Goal: Task Accomplishment & Management: Manage account settings

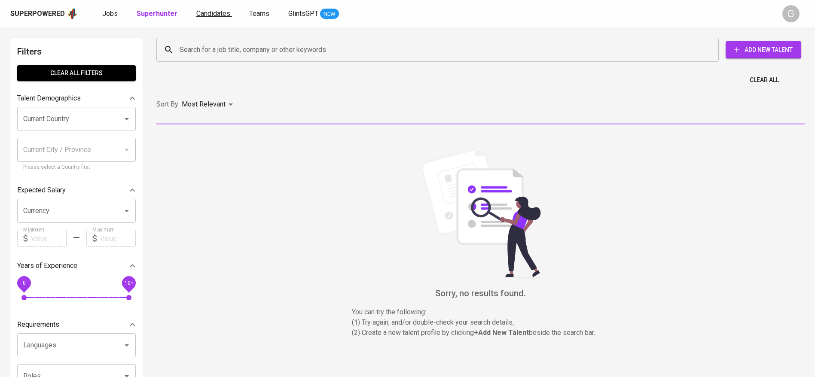
click at [201, 17] on span "Candidates" at bounding box center [213, 13] width 34 height 8
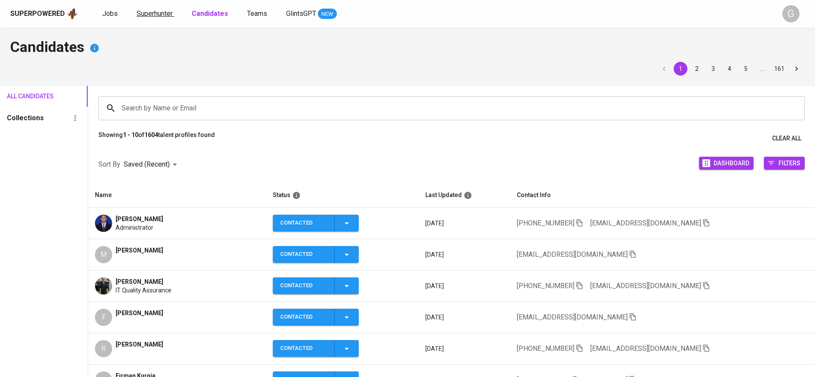
click at [158, 16] on span "Superhunter" at bounding box center [155, 13] width 36 height 8
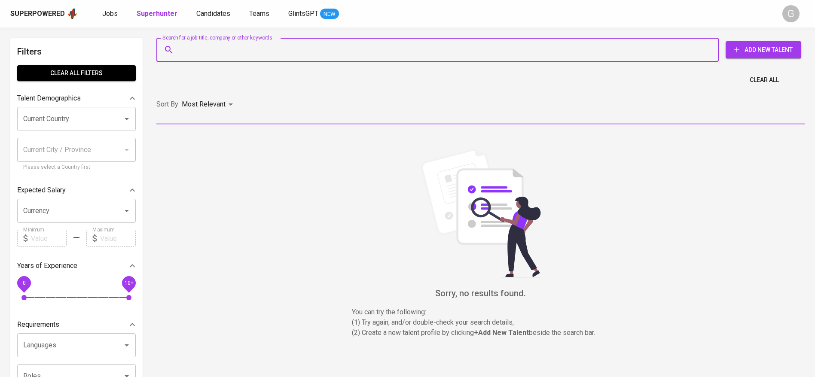
click at [186, 54] on input "Search for a job title, company or other keywords" at bounding box center [439, 50] width 524 height 16
paste input "felixkd99@gmail.com"
type input "felixkd99@gmail.com"
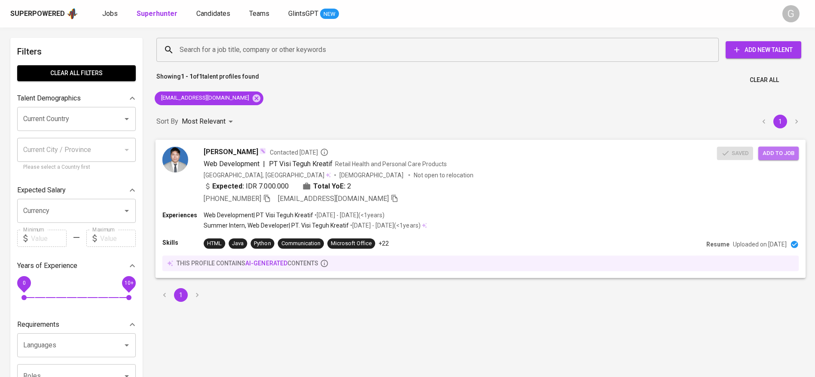
click at [782, 155] on span "Add to job" at bounding box center [778, 153] width 32 height 10
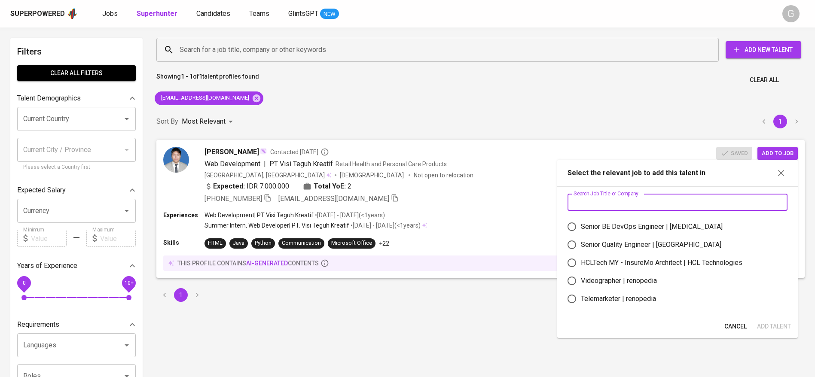
click at [632, 204] on input "text" at bounding box center [677, 202] width 220 height 17
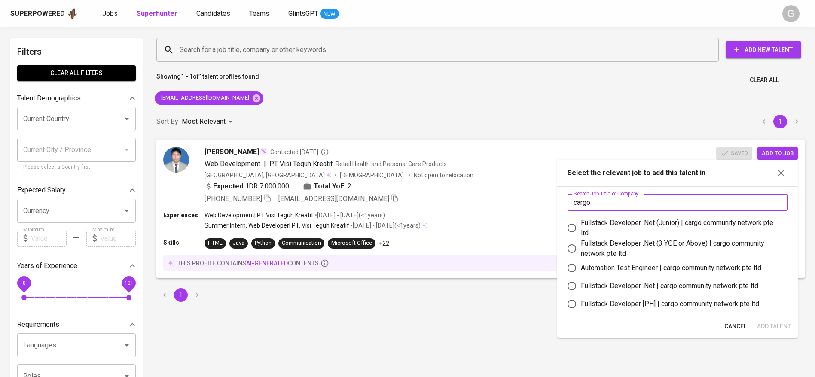
type input "cargo"
click at [626, 226] on div "Fullstack Developer .Net (Junior) | cargo community network pte ltd" at bounding box center [681, 228] width 200 height 21
click at [581, 226] on input "Fullstack Developer .Net (Junior) | cargo community network pte ltd" at bounding box center [572, 228] width 18 height 18
radio input "true"
click at [776, 326] on span "Add Talent" at bounding box center [774, 326] width 34 height 11
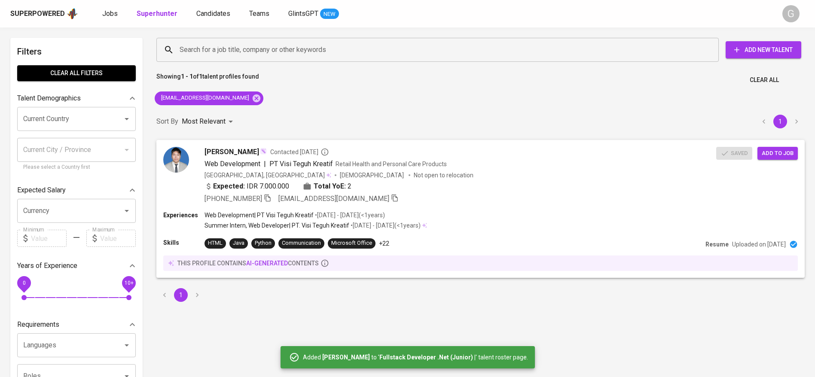
click at [254, 105] on div "Search for a job title, company or other keywords Search for a job title, compa…" at bounding box center [480, 170] width 658 height 274
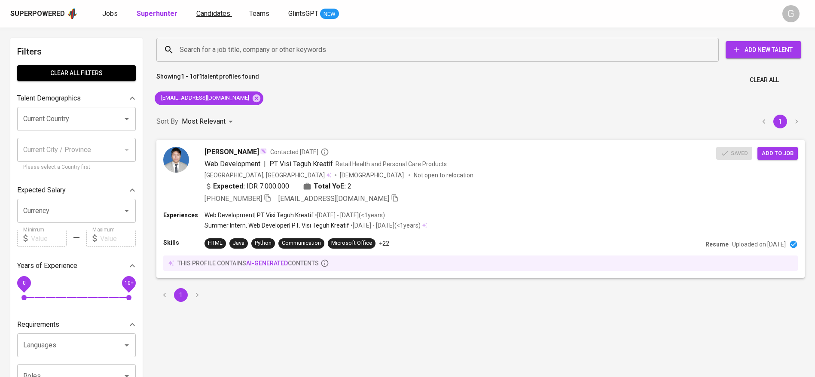
click at [211, 9] on link "Candidates" at bounding box center [214, 14] width 36 height 11
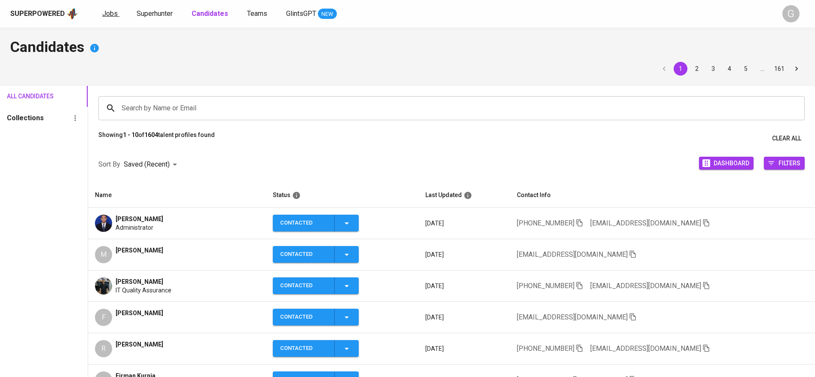
click at [109, 14] on span "Jobs" at bounding box center [109, 13] width 15 height 8
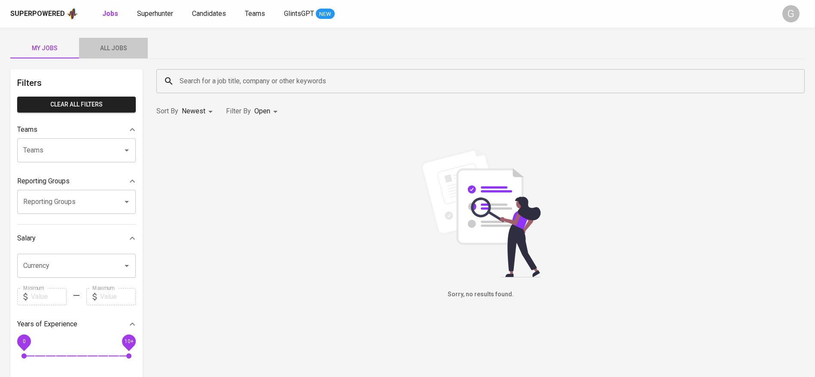
click at [123, 39] on button "All Jobs" at bounding box center [113, 48] width 69 height 21
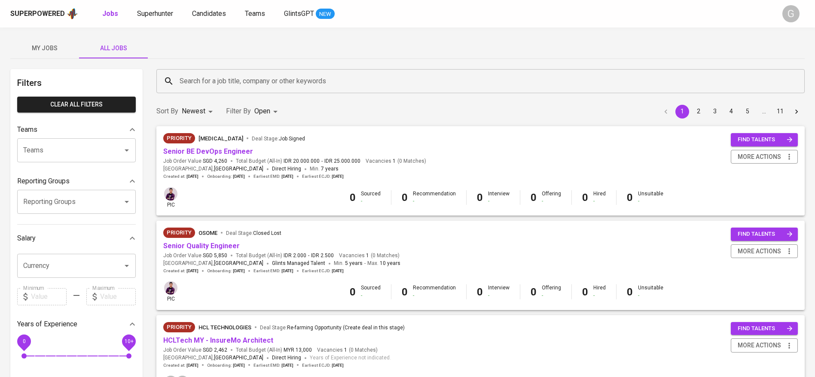
click at [231, 78] on input "Search for a job title, company or other keywords" at bounding box center [482, 81] width 610 height 16
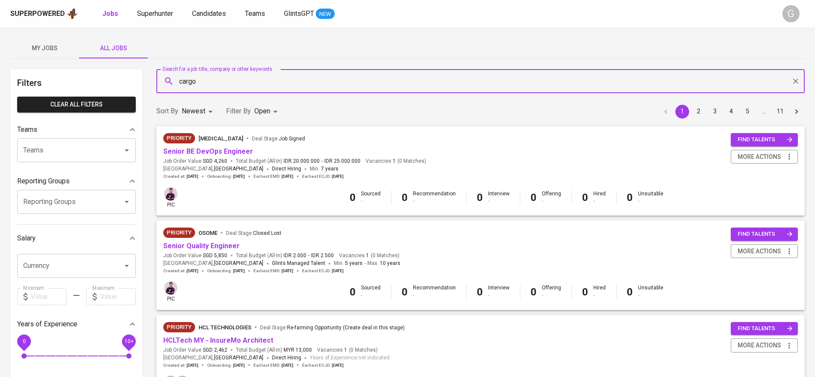
type input "cargo"
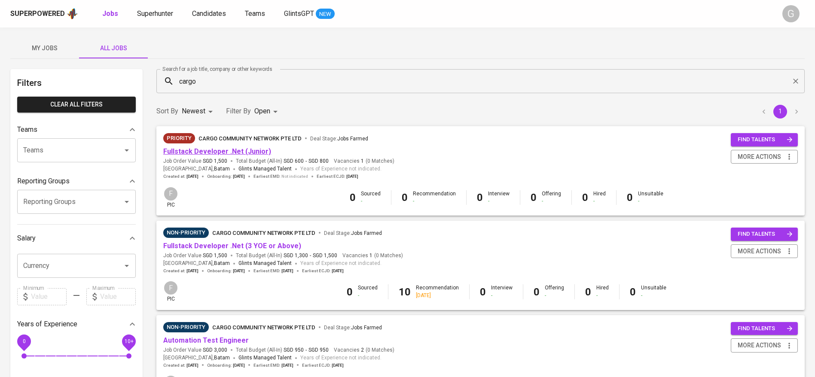
click at [232, 152] on link "Fullstack Developer .Net (Junior)" at bounding box center [217, 151] width 108 height 8
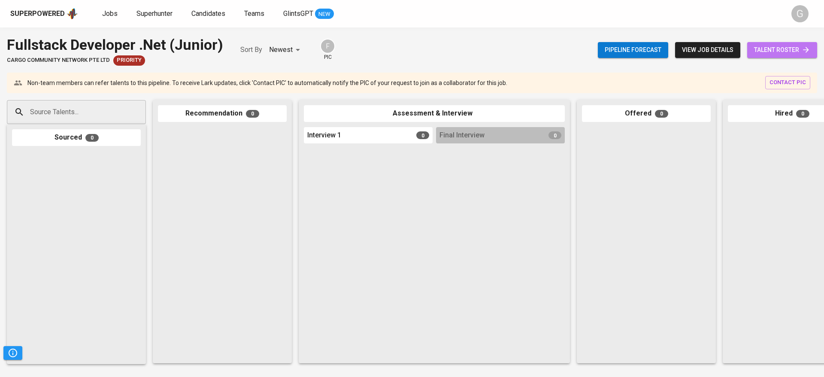
click at [773, 49] on span "talent roster" at bounding box center [783, 50] width 56 height 11
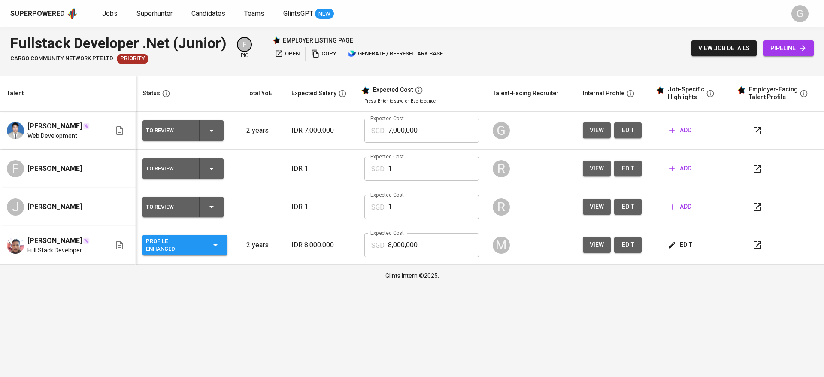
click at [631, 128] on span "edit" at bounding box center [628, 130] width 14 height 11
click at [690, 131] on span "add" at bounding box center [681, 130] width 22 height 11
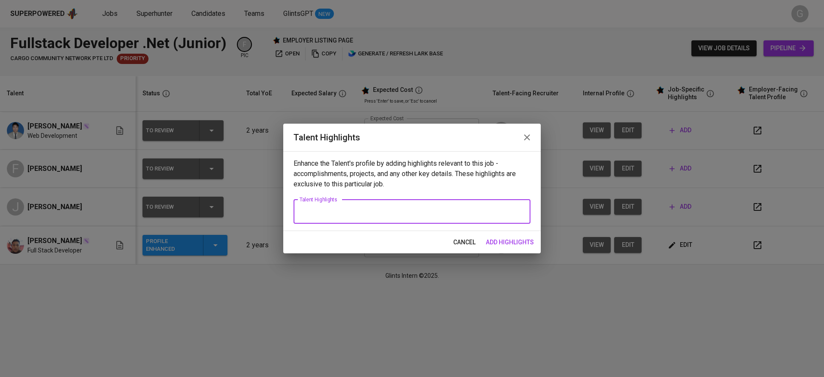
click at [494, 208] on textarea at bounding box center [412, 211] width 225 height 8
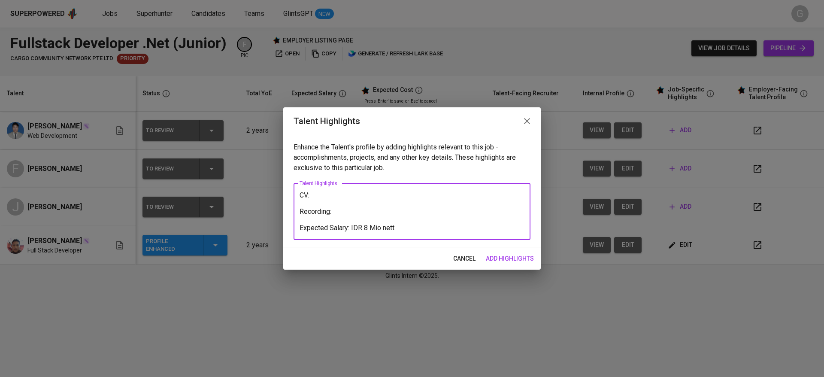
click at [376, 212] on textarea "CV: Recording: Expected Salary: IDR 8 Mio nett" at bounding box center [412, 211] width 225 height 41
paste textarea "https://glints.sg.larksuite.com/minutes/obsgd7d5f29393hwnb54l25t?from=from_copy…"
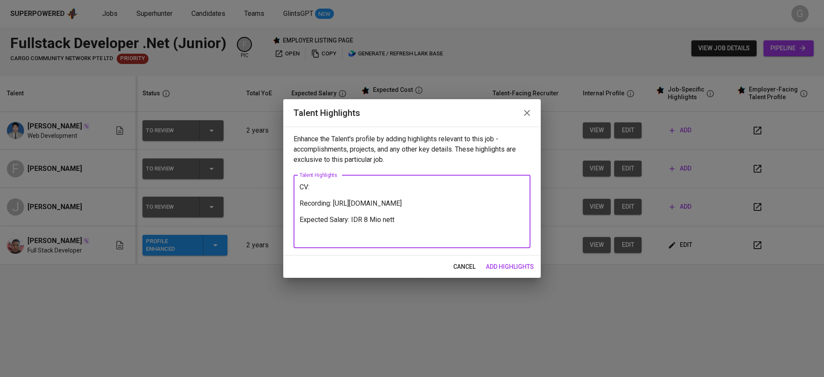
type textarea "CV: Recording: https://glints.sg.larksuite.com/minutes/obsgd7d5f29393hwnb54l25t…"
click at [501, 269] on span "add highlights" at bounding box center [510, 267] width 48 height 11
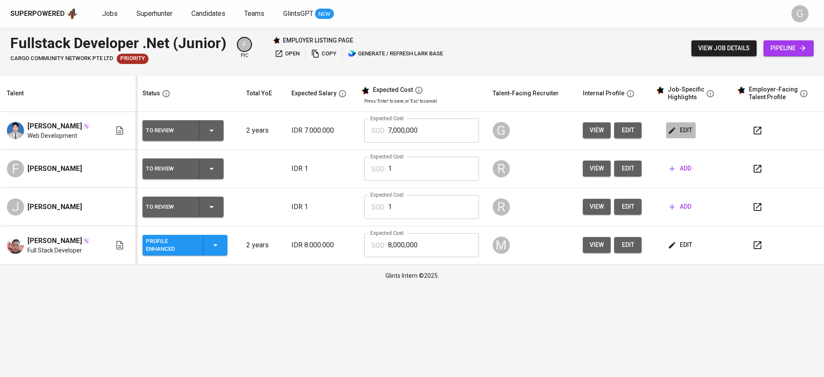
click at [689, 128] on span "edit" at bounding box center [681, 130] width 23 height 11
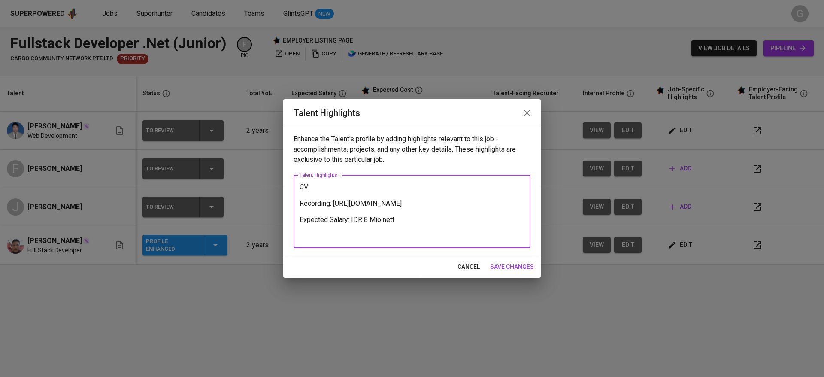
click at [347, 188] on textarea "CV: Recording: https://glints.sg.larksuite.com/minutes/obsgd7d5f29393hwnb54l25t…" at bounding box center [412, 211] width 225 height 57
paste textarea "https://glints.sg.larksuite.com/file/Vxo8bmqMHo3v7Xxf0gUlAH5Sglf?from=from_copy…"
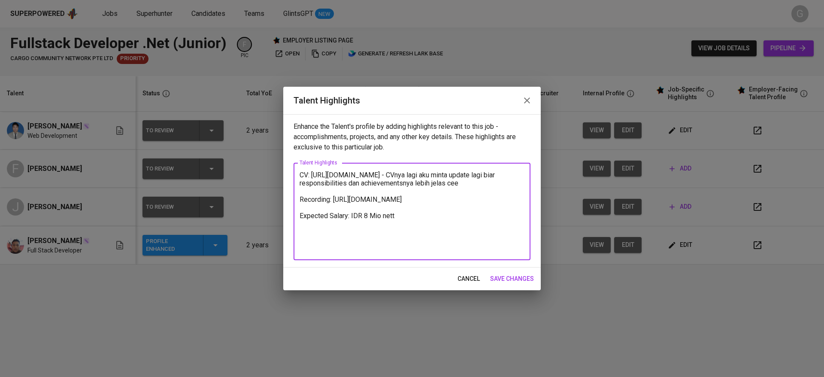
type textarea "CV: https://glints.sg.larksuite.com/file/Vxo8bmqMHo3v7Xxf0gUlAH5Sglf?from=from_…"
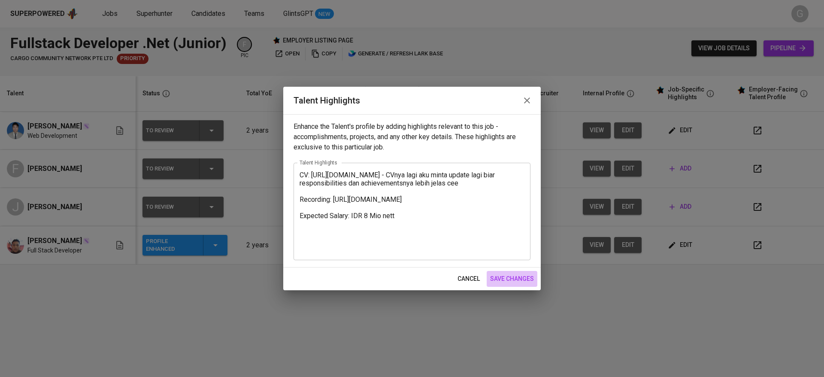
click at [511, 285] on button "save changes" at bounding box center [512, 279] width 51 height 16
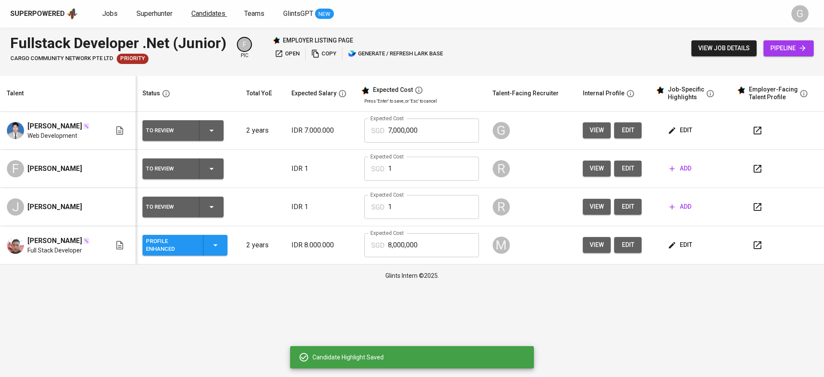
click at [208, 18] on link "Candidates" at bounding box center [210, 14] width 36 height 11
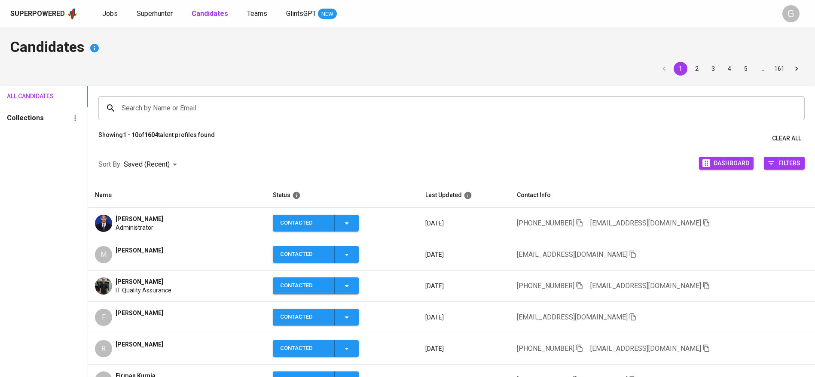
click at [670, 218] on span "adamfikarg@gmail.com" at bounding box center [650, 223] width 120 height 10
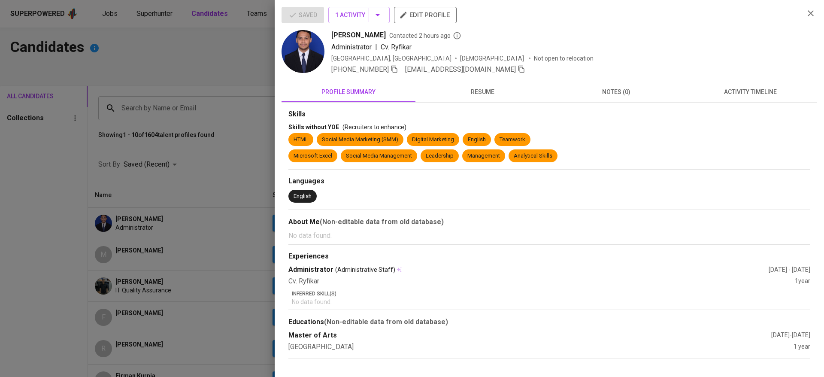
click at [293, 139] on span "HTML" at bounding box center [300, 140] width 21 height 8
click at [240, 143] on div at bounding box center [412, 188] width 824 height 377
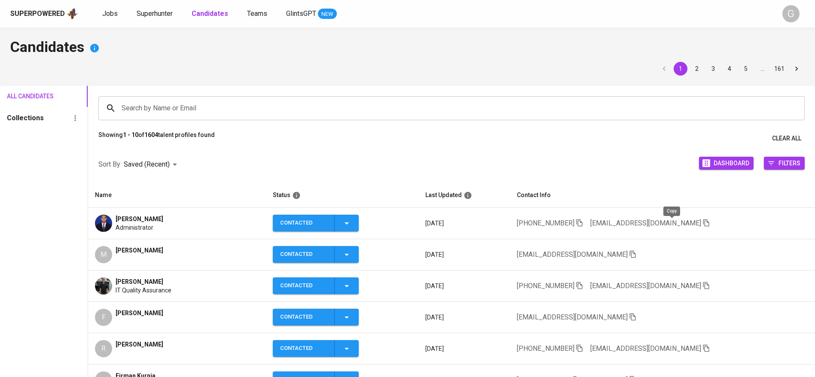
click at [702, 223] on icon "button" at bounding box center [706, 223] width 8 height 8
click at [159, 17] on span "Superhunter" at bounding box center [155, 13] width 36 height 8
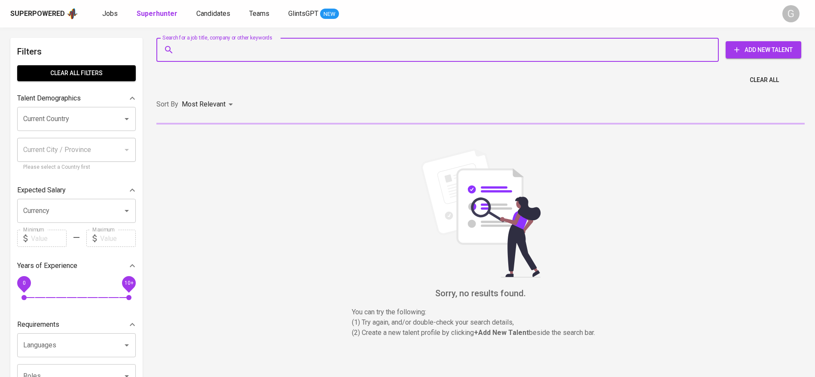
click at [221, 49] on input "Search for a job title, company or other keywords" at bounding box center [439, 50] width 524 height 16
paste input "adamfikarg@gmail.com"
type input "adamfikarg@gmail.com"
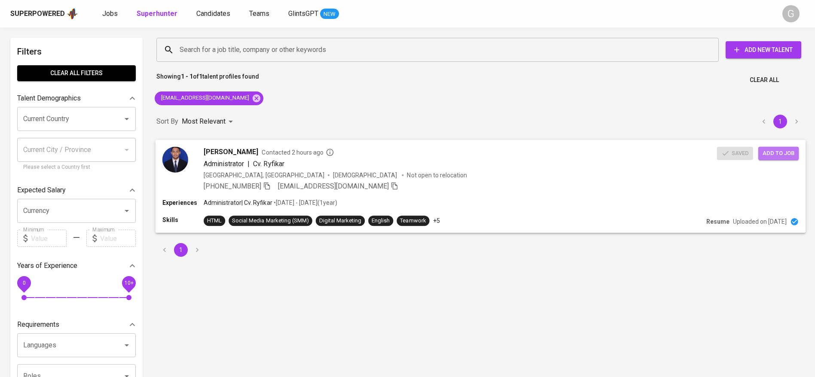
click at [788, 153] on span "Add to job" at bounding box center [778, 153] width 32 height 10
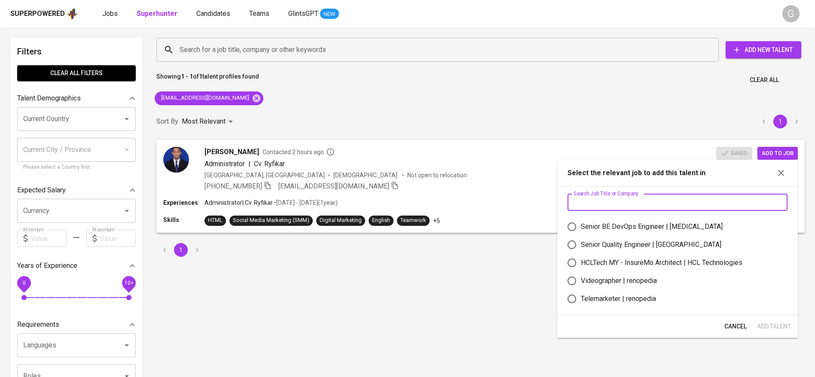
click at [657, 198] on input "text" at bounding box center [677, 202] width 220 height 17
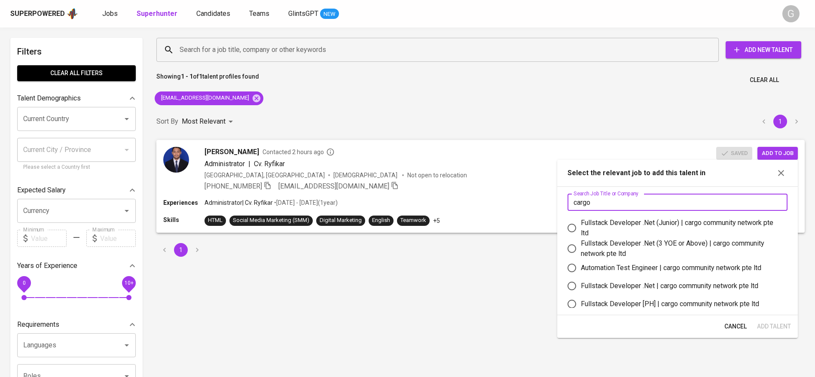
type input "cargo"
click at [622, 226] on div "Fullstack Developer .Net (Junior) | cargo community network pte ltd" at bounding box center [681, 228] width 200 height 21
click at [581, 226] on input "Fullstack Developer .Net (Junior) | cargo community network pte ltd" at bounding box center [572, 228] width 18 height 18
radio input "true"
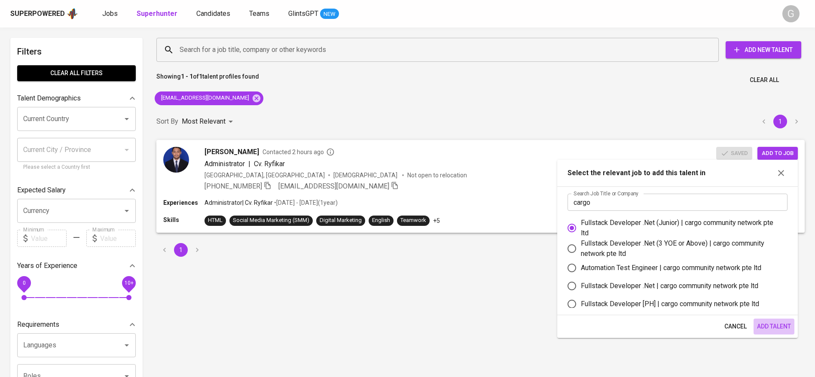
click at [768, 325] on span "Add Talent" at bounding box center [774, 326] width 34 height 11
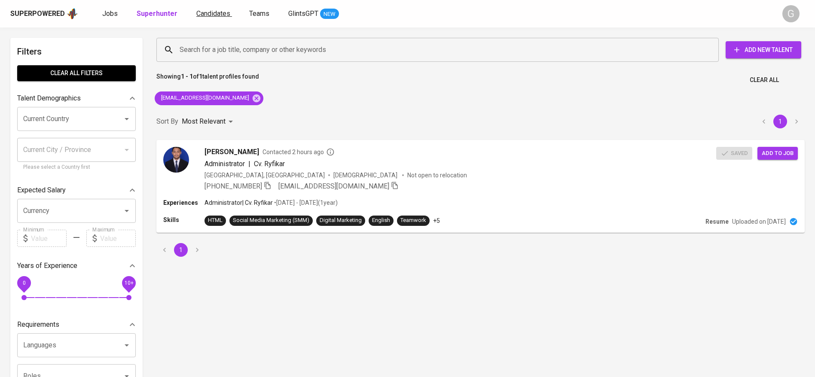
click at [207, 12] on span "Candidates" at bounding box center [213, 13] width 34 height 8
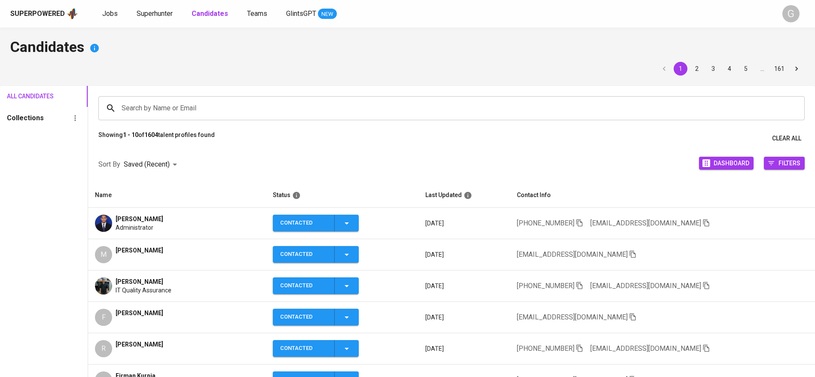
click at [108, 19] on div "Superpowered Jobs Superhunter Candidates Teams GlintsGPT NEW" at bounding box center [393, 13] width 767 height 13
click at [117, 13] on link "Jobs" at bounding box center [110, 14] width 17 height 11
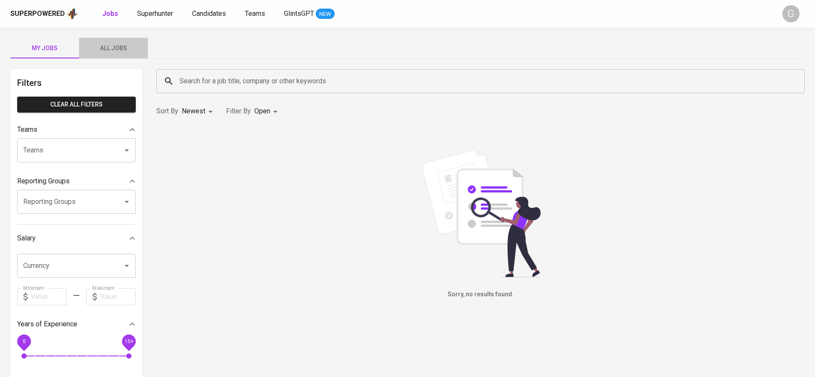
click at [125, 45] on span "All Jobs" at bounding box center [113, 48] width 58 height 11
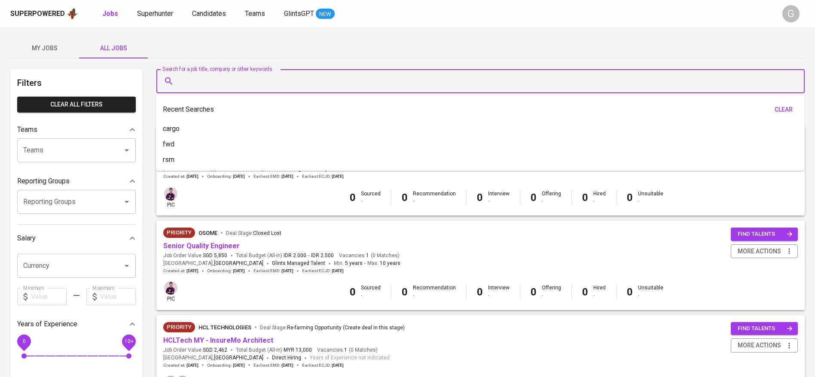
click at [213, 76] on input "Search for a job title, company or other keywords" at bounding box center [482, 81] width 610 height 16
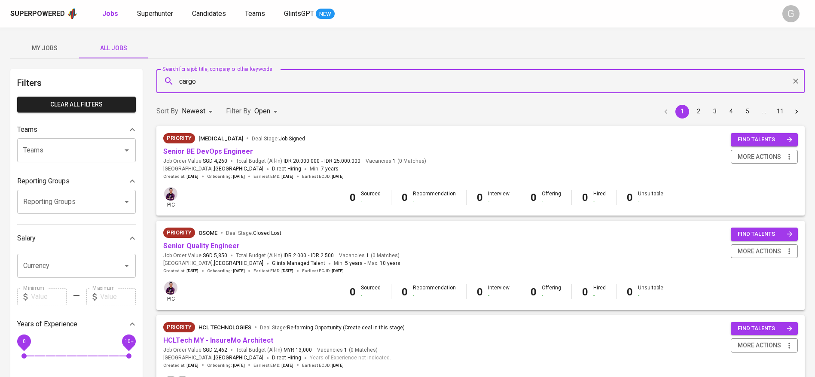
type input "cargo"
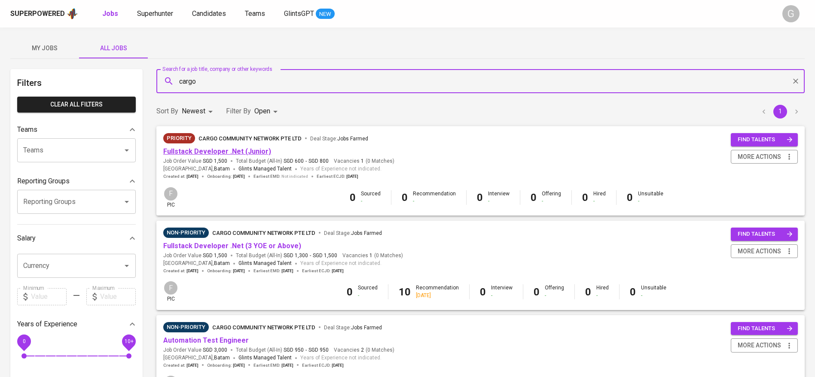
click at [222, 155] on span "Fullstack Developer .Net (Junior)" at bounding box center [217, 152] width 108 height 10
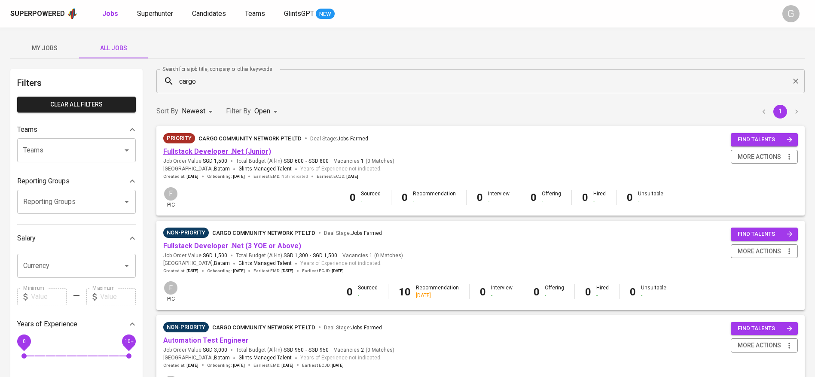
click at [240, 152] on link "Fullstack Developer .Net (Junior)" at bounding box center [217, 151] width 108 height 8
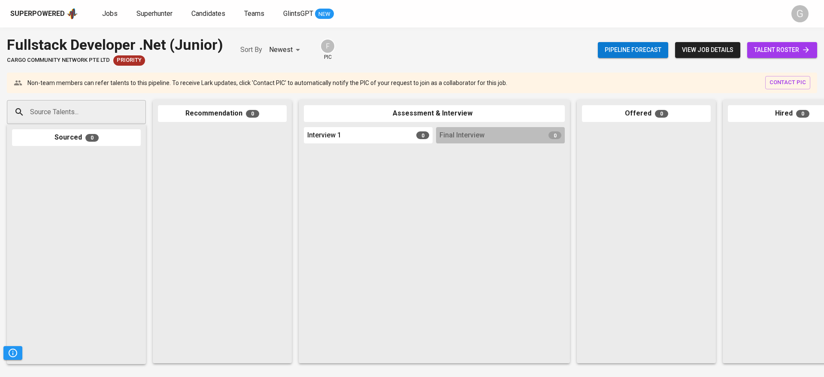
click at [758, 50] on span "talent roster" at bounding box center [783, 50] width 56 height 11
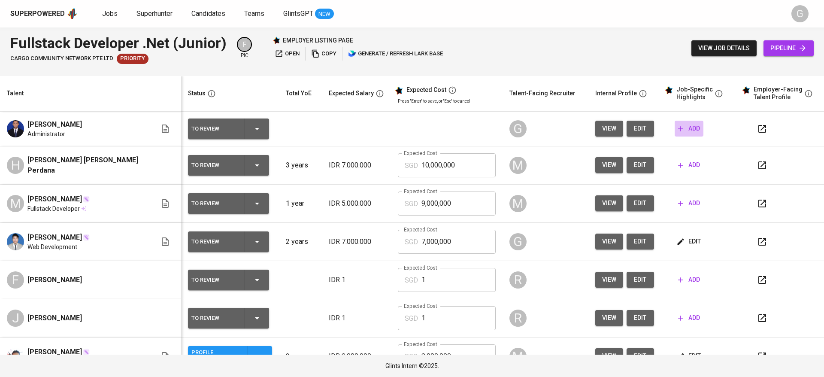
click at [684, 125] on span "add" at bounding box center [689, 128] width 22 height 11
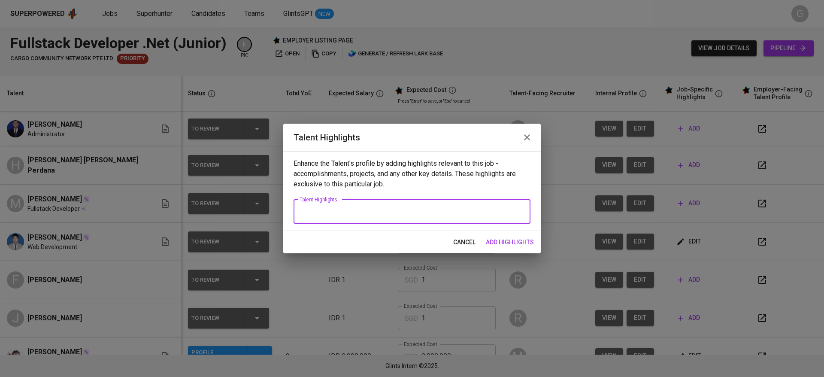
click at [367, 211] on textarea at bounding box center [412, 211] width 225 height 8
type textarea "V"
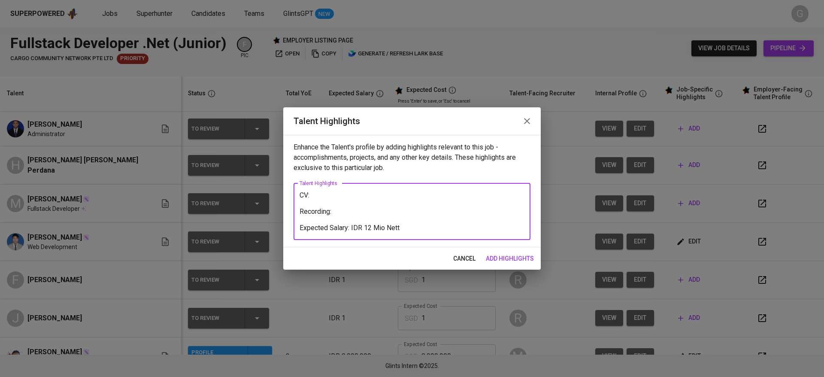
type textarea "CV: Recording: Expected Salary: IDR 12 Mio Nett"
click at [341, 213] on textarea "CV: Recording: Expected Salary: IDR 12 Mio Nett" at bounding box center [412, 211] width 225 height 41
paste textarea "https://glints.sg.larksuite.com/minutes/obsgd8137cdw8rar4m3q9qns?from=from_copy…"
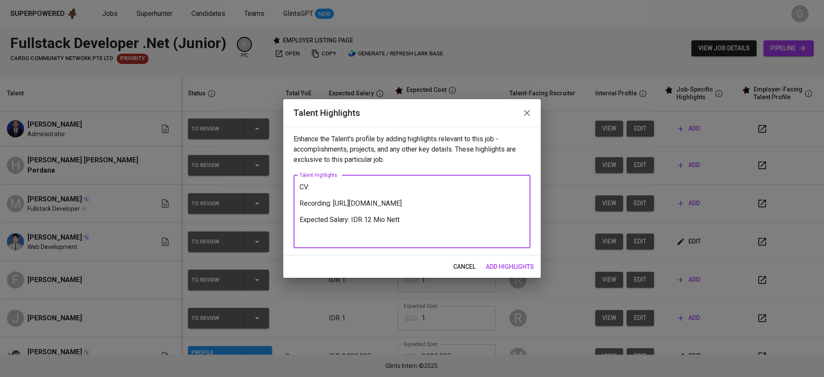
type textarea "CV: Recording: https://glints.sg.larksuite.com/minutes/obsgd8137cdw8rar4m3q9qns…"
click at [524, 267] on span "add highlights" at bounding box center [510, 267] width 48 height 11
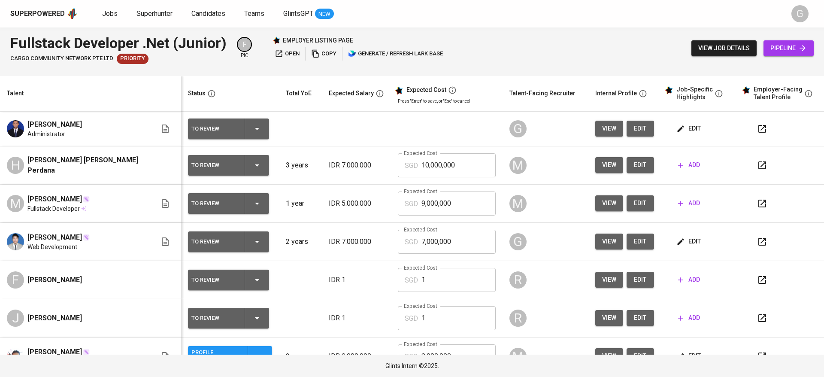
click at [677, 133] on icon "button" at bounding box center [681, 129] width 9 height 9
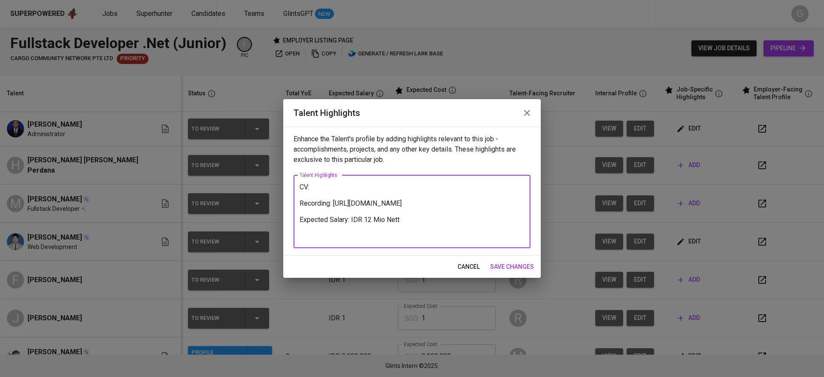
click at [335, 189] on textarea "CV: Recording: https://glints.sg.larksuite.com/minutes/obsgd8137cdw8rar4m3q9qns…" at bounding box center [412, 211] width 225 height 57
paste textarea "https://glints.sg.larksuite.com/file/S3QObBhDYoJ08NxA6f3ltFYngHg?from=from_copy…"
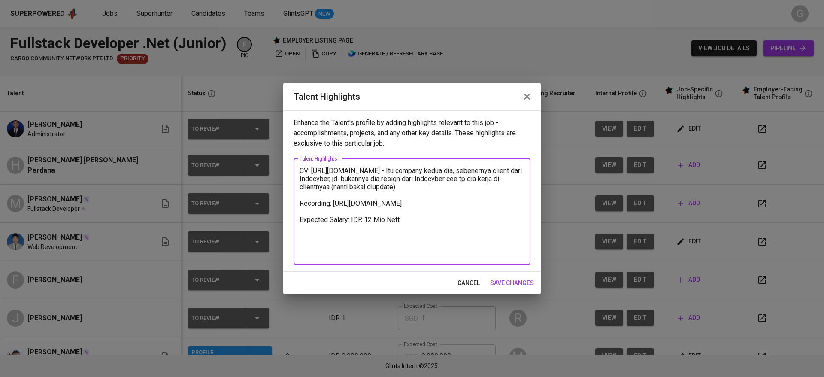
type textarea "CV: https://glints.sg.larksuite.com/file/S3QObBhDYoJ08NxA6f3ltFYngHg?from=from_…"
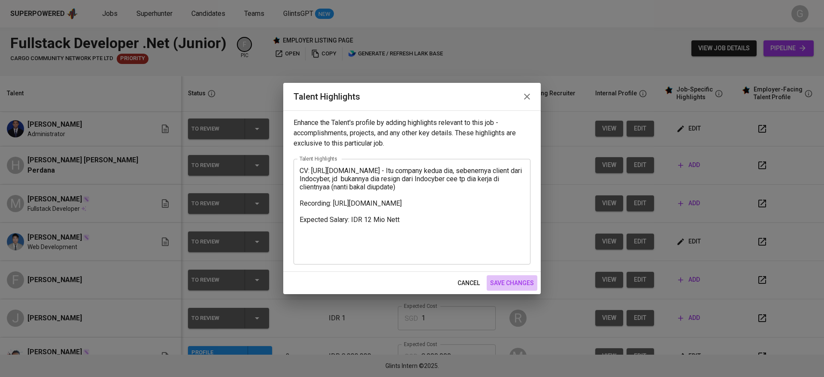
click at [523, 282] on span "save changes" at bounding box center [512, 283] width 44 height 11
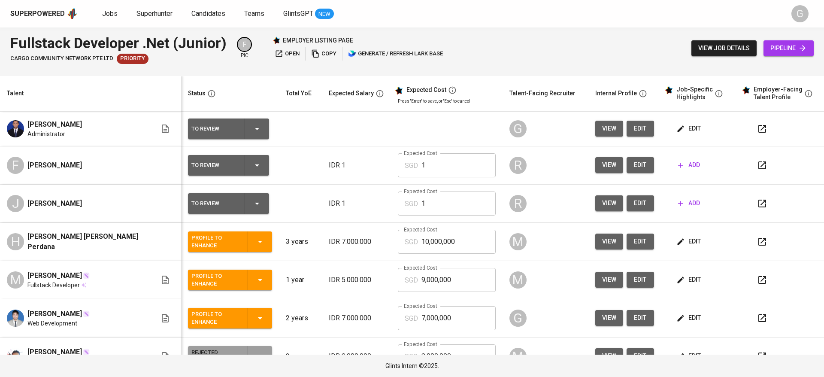
scroll to position [27, 0]
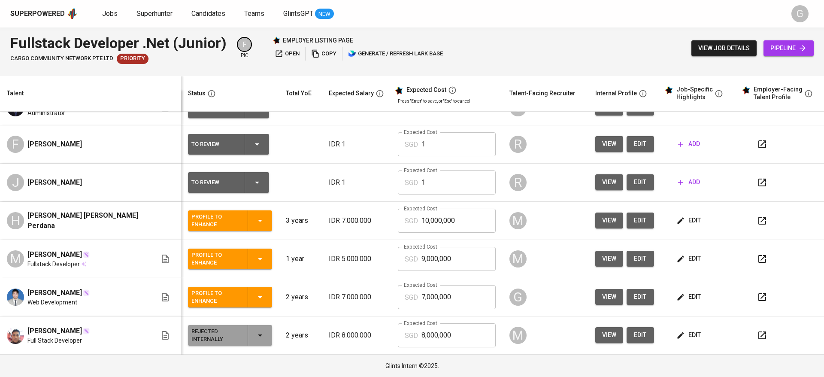
click at [32, 16] on div "Superpowered" at bounding box center [37, 14] width 55 height 10
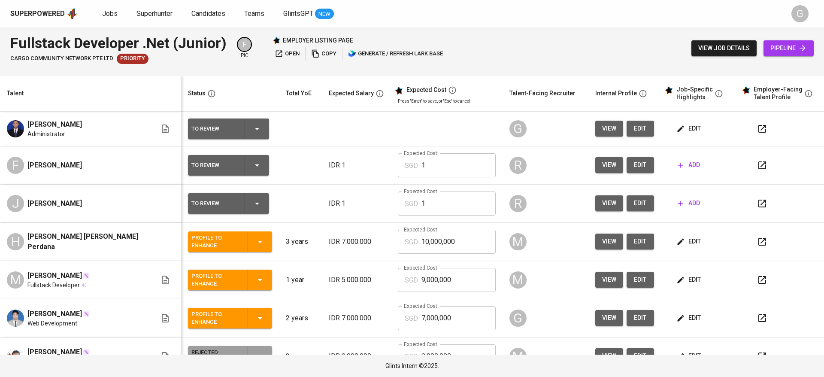
click at [123, 68] on div "Fullstack Developer .Net (Junior) cargo community network pte ltd Priority F pi…" at bounding box center [412, 48] width 824 height 42
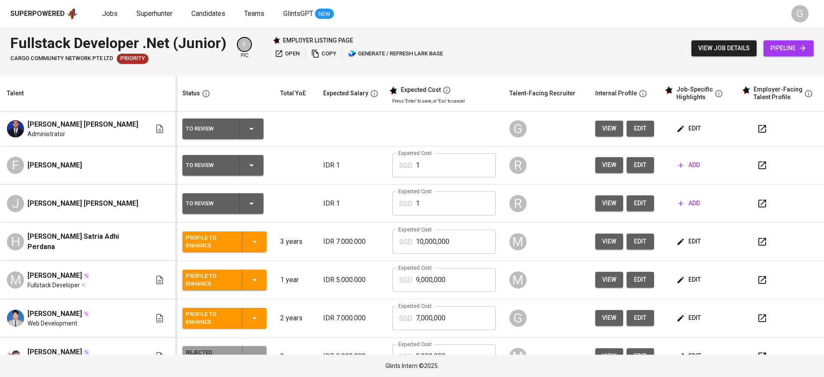
click at [203, 64] on div "cargo community network pte ltd Priority" at bounding box center [118, 59] width 216 height 10
click at [85, 116] on td "[PERSON_NAME] [PERSON_NAME] Administrator" at bounding box center [88, 129] width 176 height 35
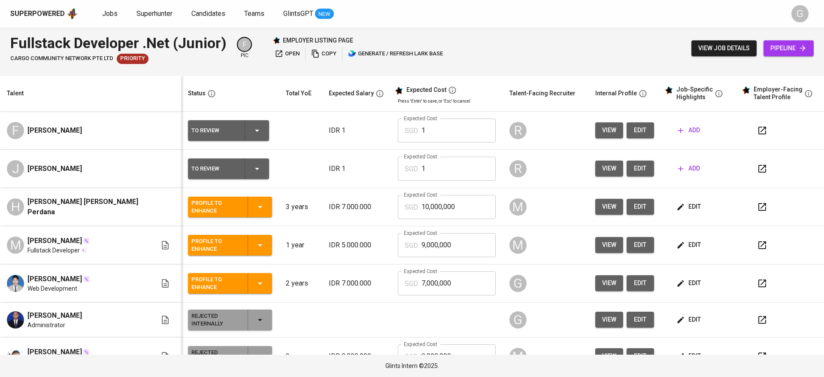
click at [194, 66] on div "Fullstack Developer .Net (Junior) cargo community network pte ltd Priority F pi…" at bounding box center [412, 48] width 824 height 42
